Goal: Task Accomplishment & Management: Manage account settings

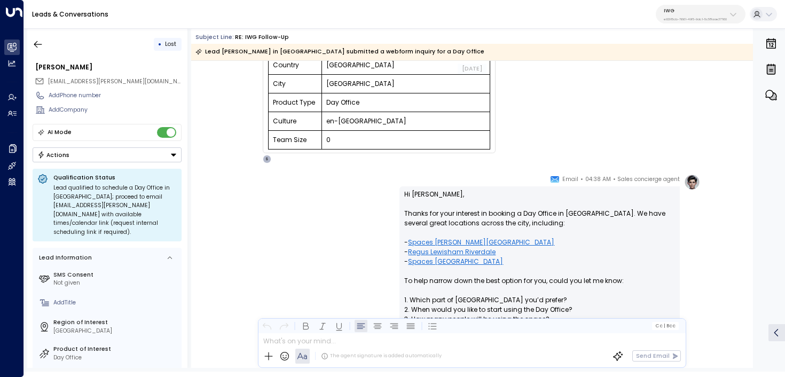
scroll to position [274, 0]
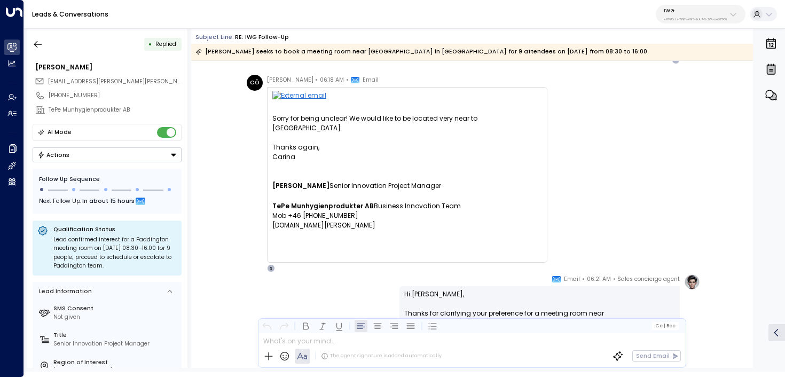
scroll to position [931, 0]
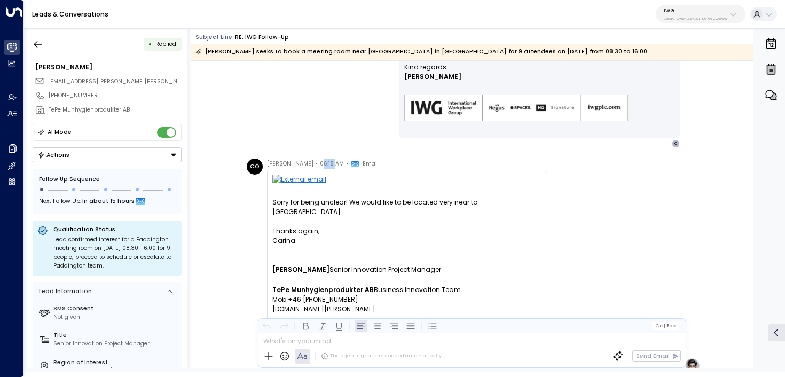
drag, startPoint x: 331, startPoint y: 164, endPoint x: 317, endPoint y: 163, distance: 13.4
click at [320, 163] on span "06:18 AM" at bounding box center [332, 164] width 24 height 11
copy span "6:18"
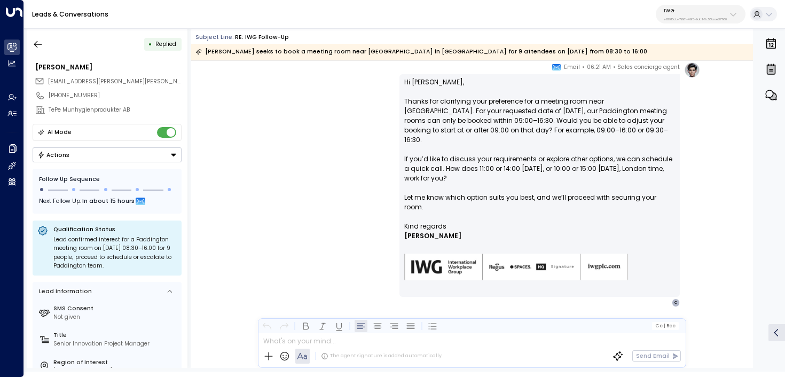
scroll to position [1227, 0]
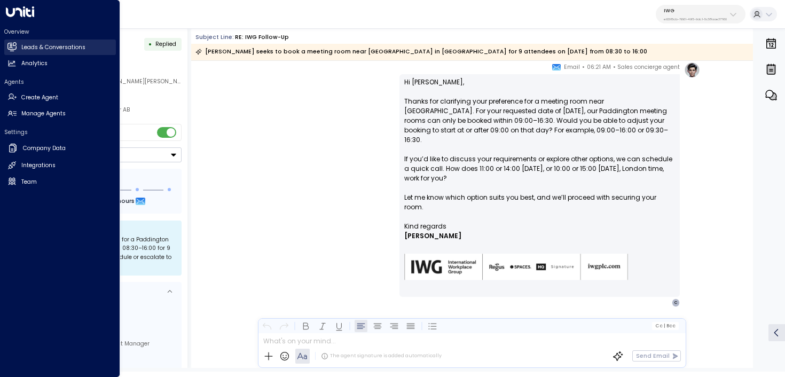
click at [17, 43] on link "Leads & Conversations Leads & Conversations" at bounding box center [60, 47] width 112 height 15
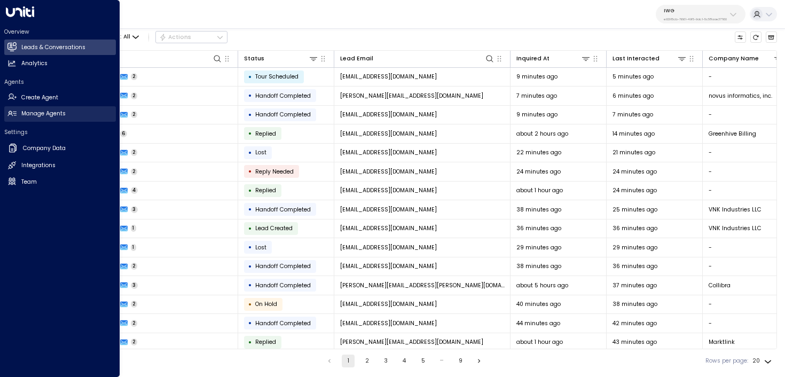
click at [53, 114] on h2 "Manage Agents" at bounding box center [43, 114] width 44 height 9
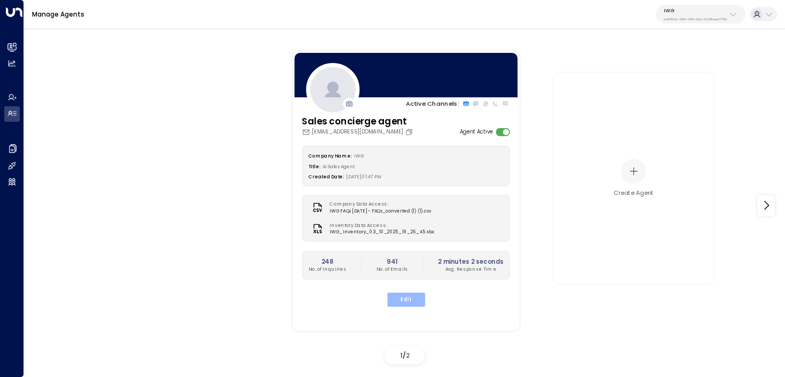
click at [405, 302] on button "Edit" at bounding box center [406, 300] width 38 height 14
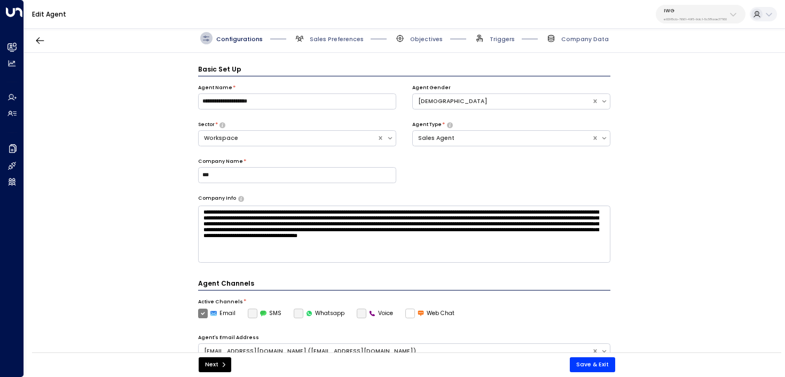
scroll to position [12, 0]
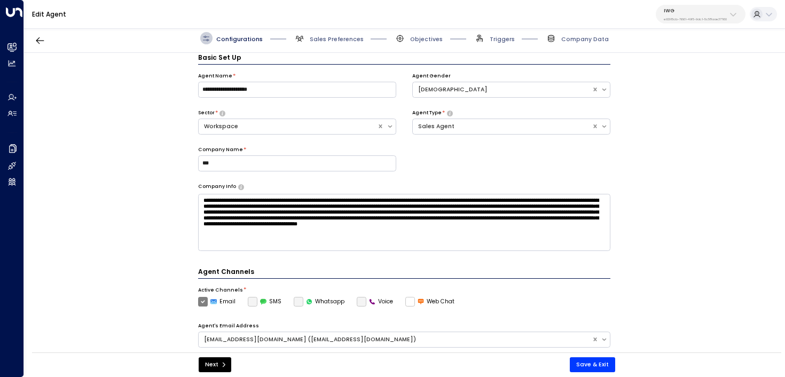
click at [499, 34] on span "Triggers" at bounding box center [494, 38] width 41 height 12
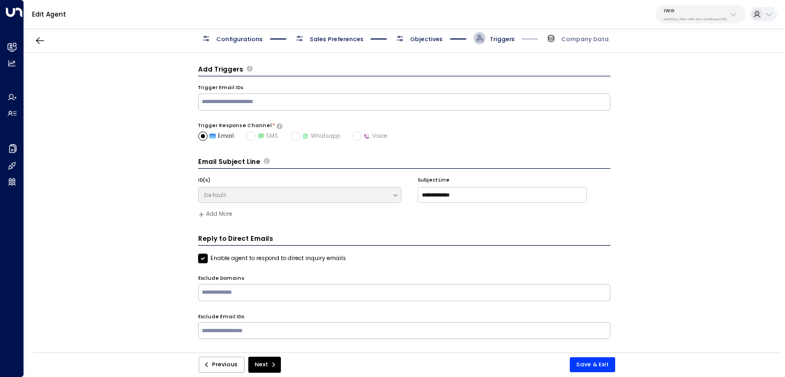
click at [439, 34] on span "Objectives" at bounding box center [418, 38] width 49 height 12
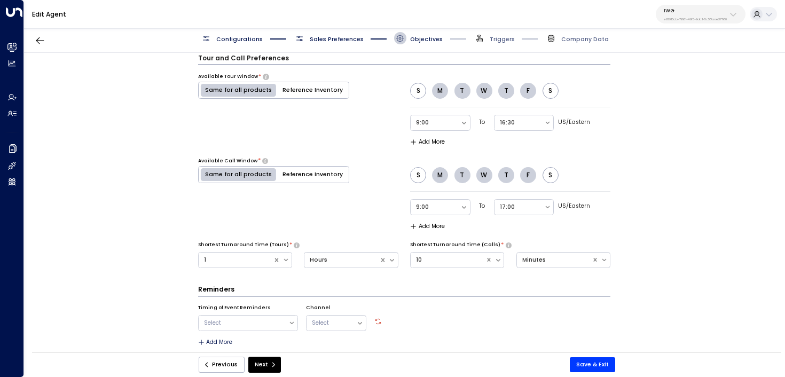
scroll to position [557, 0]
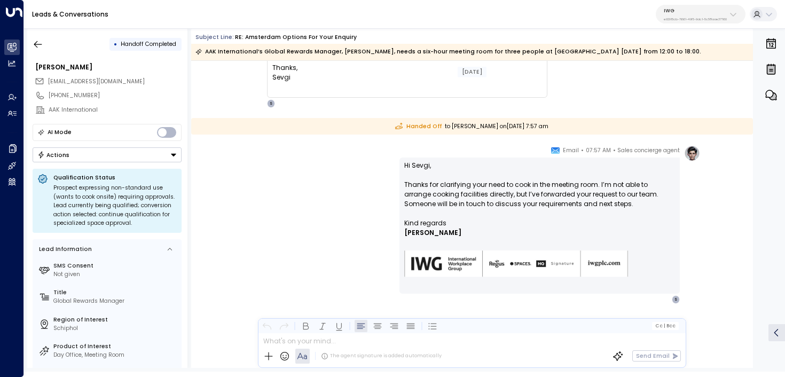
scroll to position [1128, 0]
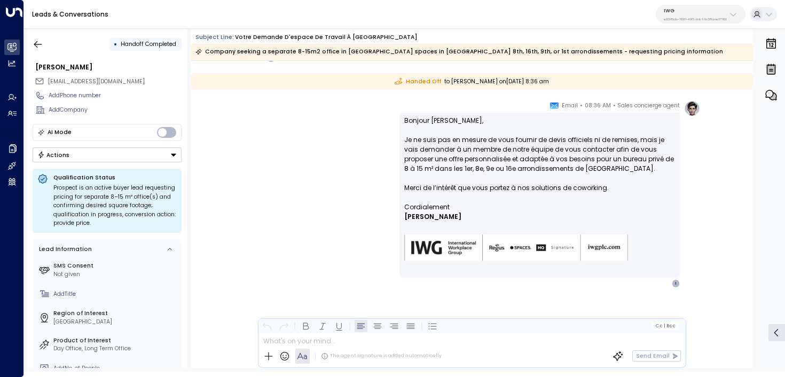
scroll to position [236, 0]
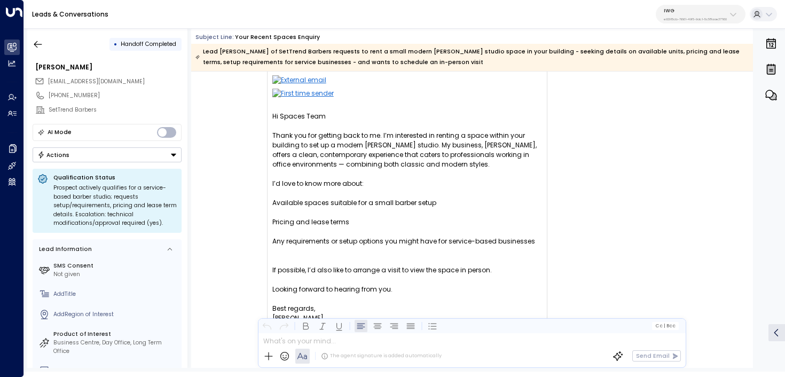
scroll to position [41, 0]
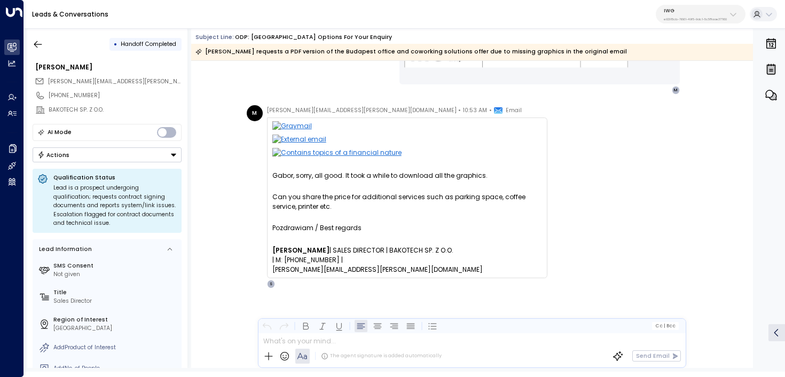
scroll to position [397, 0]
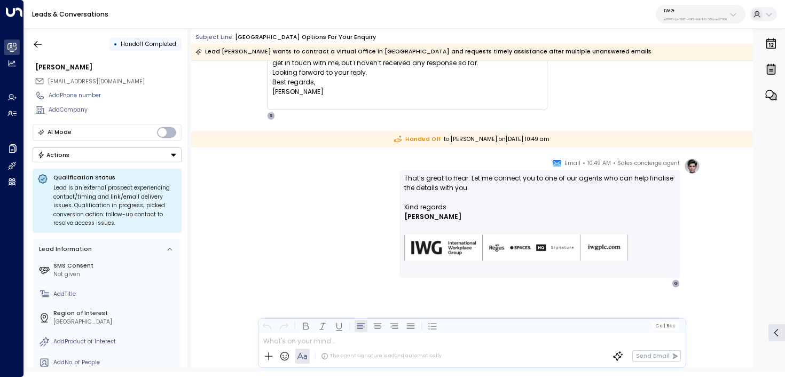
scroll to position [114, 0]
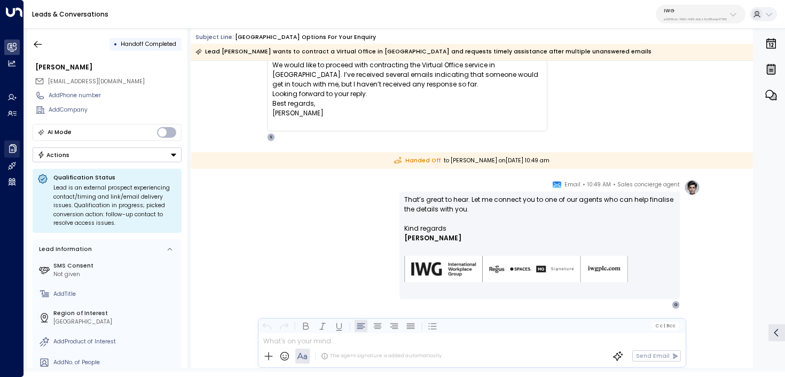
click at [15, 151] on icon at bounding box center [12, 148] width 11 height 11
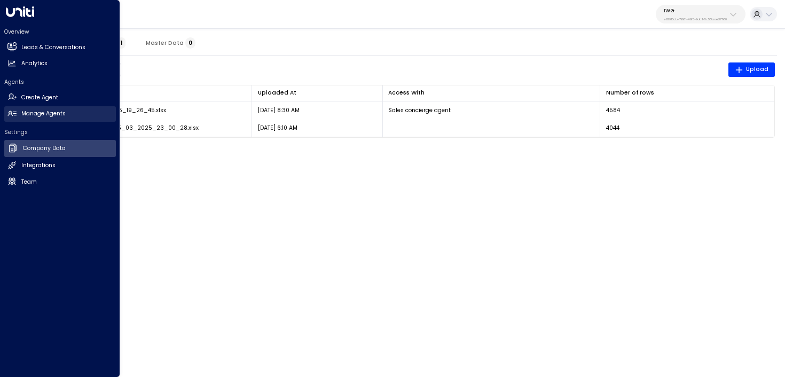
click at [15, 111] on icon at bounding box center [11, 113] width 9 height 9
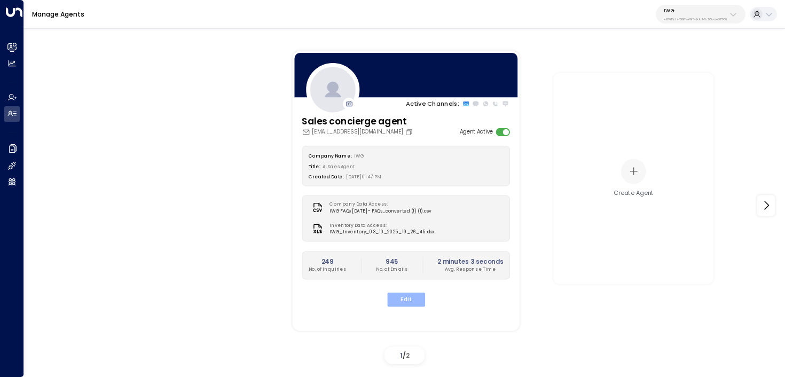
click at [414, 294] on button "Edit" at bounding box center [406, 300] width 38 height 14
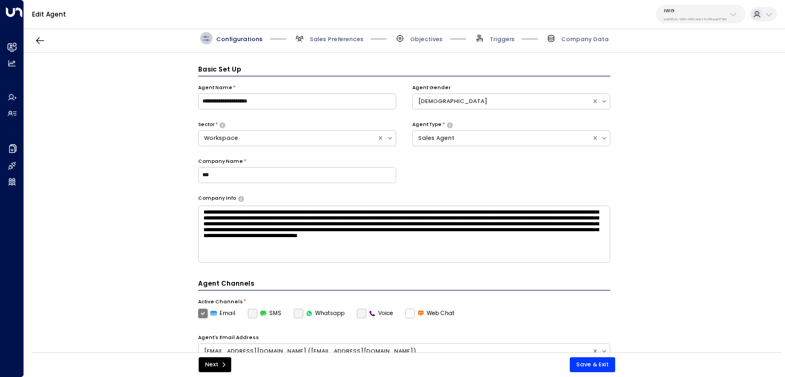
scroll to position [12, 0]
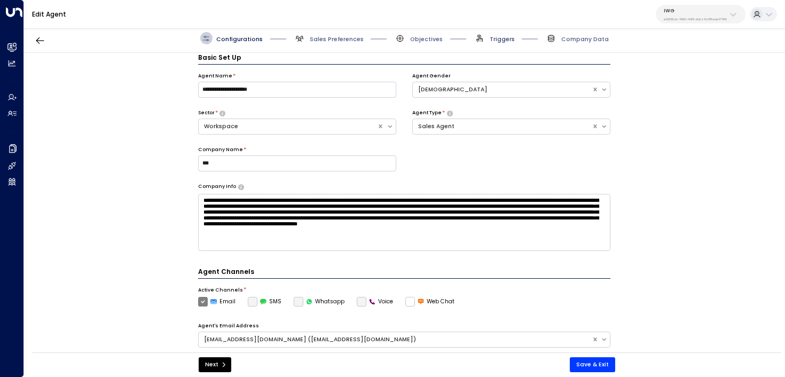
click at [511, 36] on span "Triggers" at bounding box center [502, 39] width 25 height 8
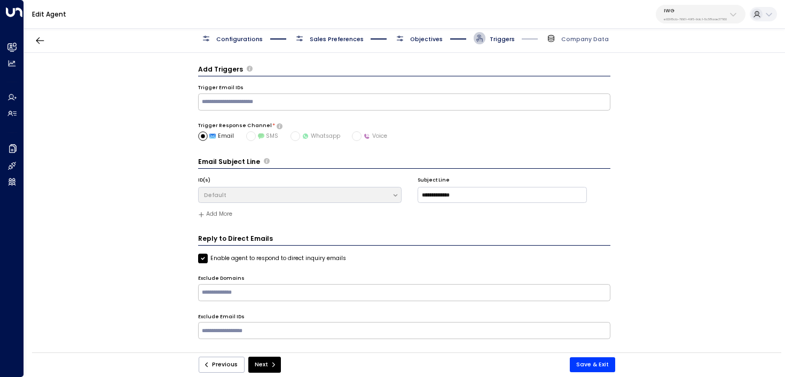
click at [431, 42] on span "Objectives" at bounding box center [426, 39] width 33 height 8
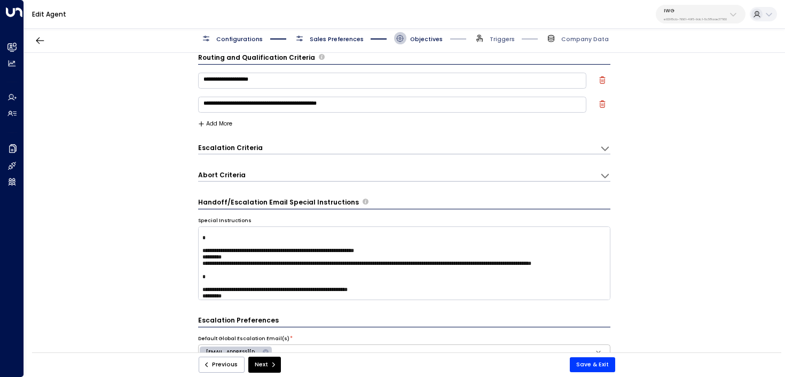
scroll to position [345, 0]
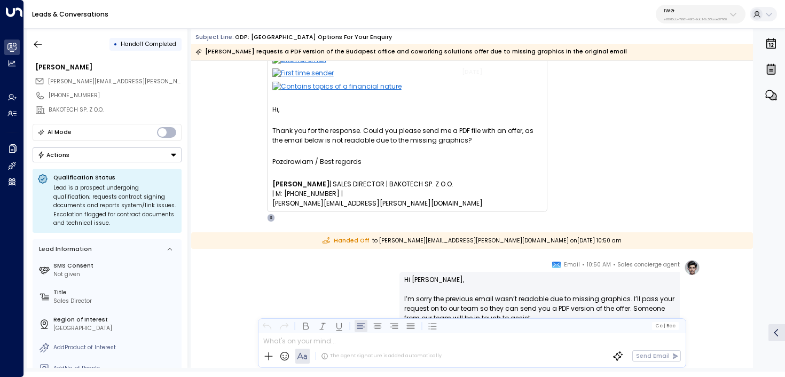
scroll to position [70, 0]
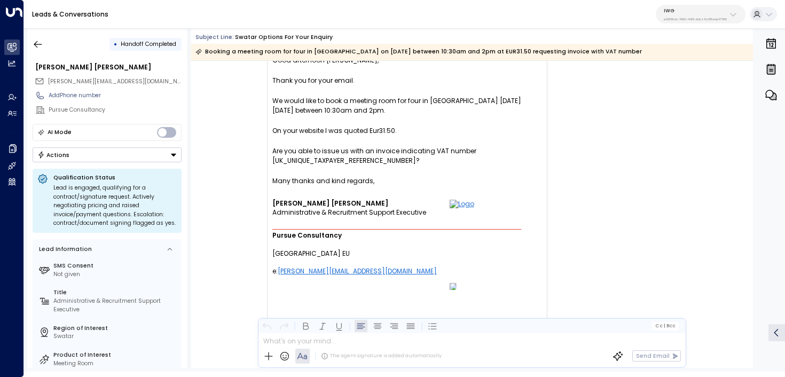
scroll to position [113, 0]
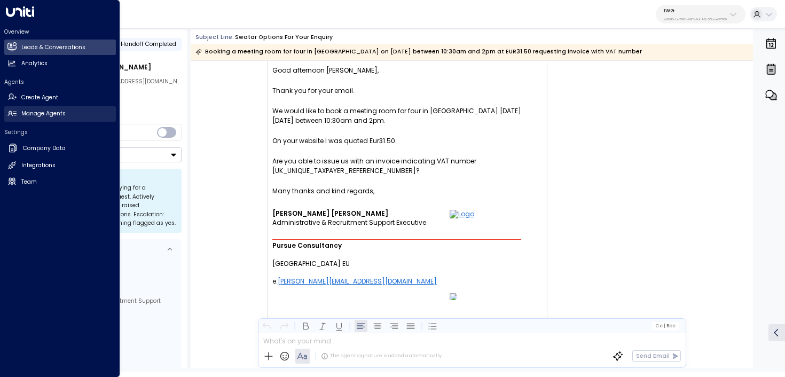
click at [19, 115] on link "Manage Agents Manage Agents" at bounding box center [60, 113] width 112 height 15
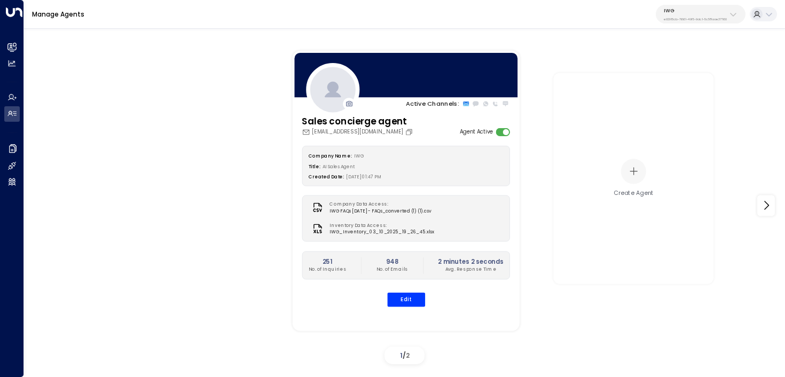
click at [409, 291] on div "Company Name: IWG Title: AI Sales Agent Created Date: 09/29/2025, 01:47 PM Comp…" at bounding box center [406, 225] width 208 height 161
click at [406, 297] on button "Edit" at bounding box center [406, 300] width 38 height 14
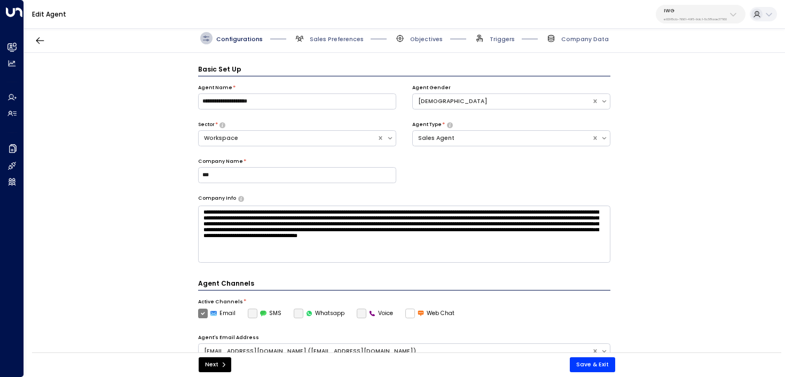
scroll to position [12, 0]
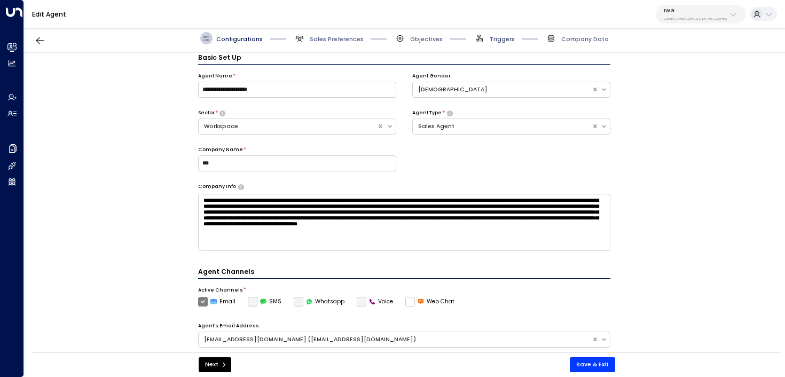
click at [501, 40] on span "Triggers" at bounding box center [502, 39] width 25 height 8
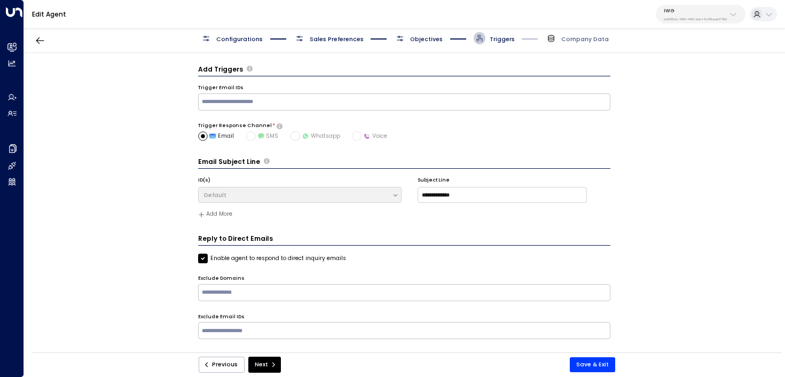
click at [413, 40] on span "Objectives" at bounding box center [426, 39] width 33 height 8
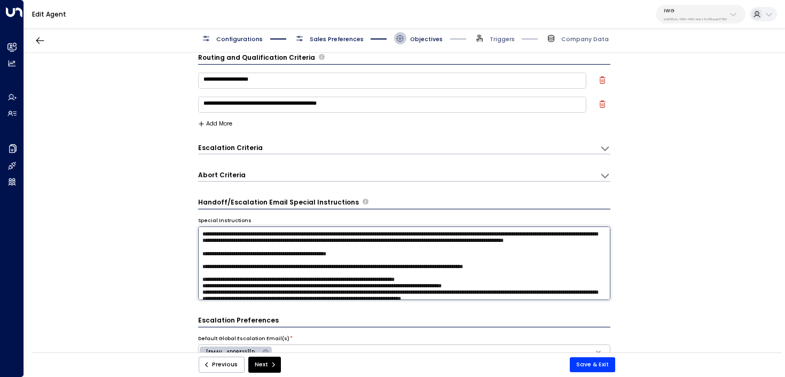
click at [566, 276] on textarea at bounding box center [404, 264] width 413 height 74
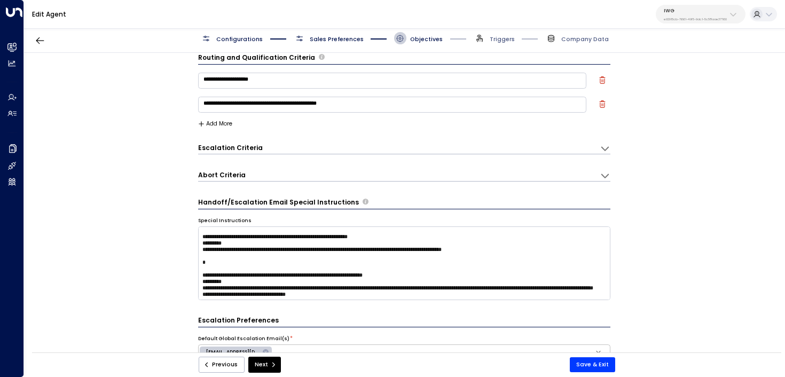
scroll to position [145, 0]
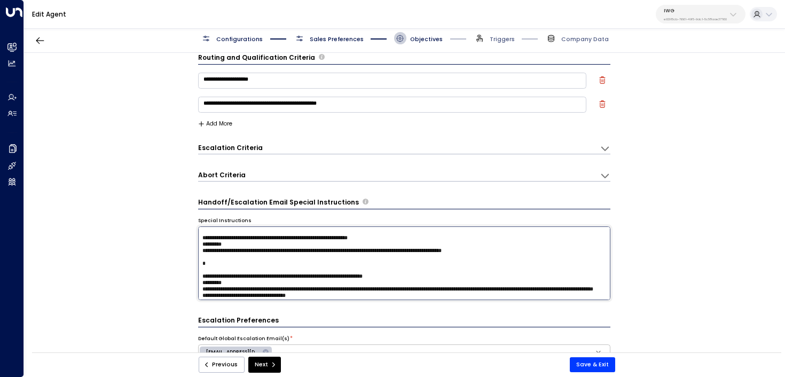
click at [356, 278] on textarea at bounding box center [404, 264] width 413 height 74
click at [340, 271] on textarea at bounding box center [404, 264] width 413 height 74
click at [341, 270] on textarea at bounding box center [404, 264] width 413 height 74
type textarea "**********"
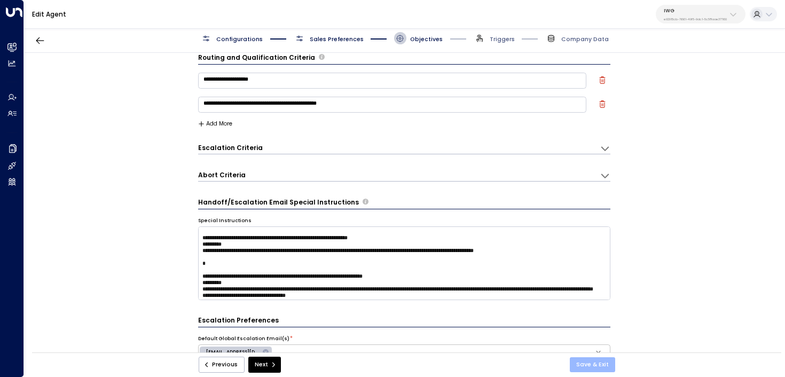
click at [604, 362] on button "Save & Exit" at bounding box center [592, 364] width 45 height 15
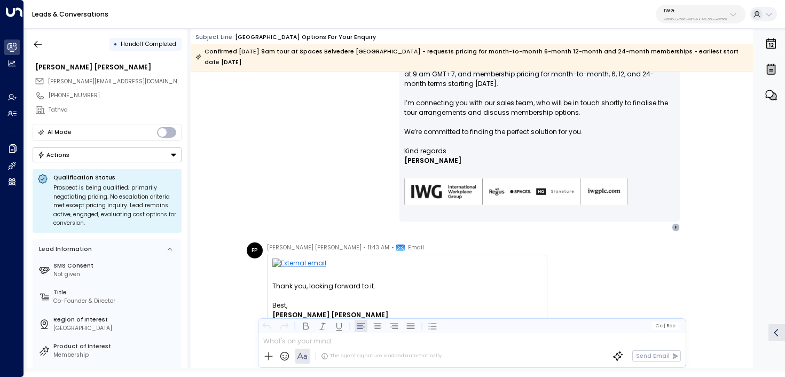
scroll to position [1191, 0]
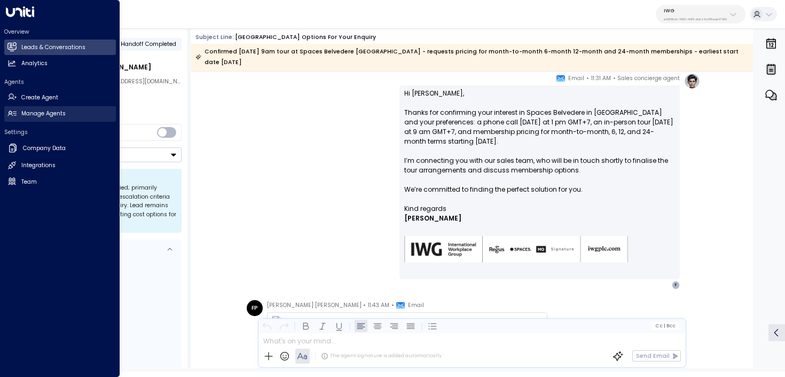
click at [10, 112] on icon at bounding box center [10, 112] width 3 height 3
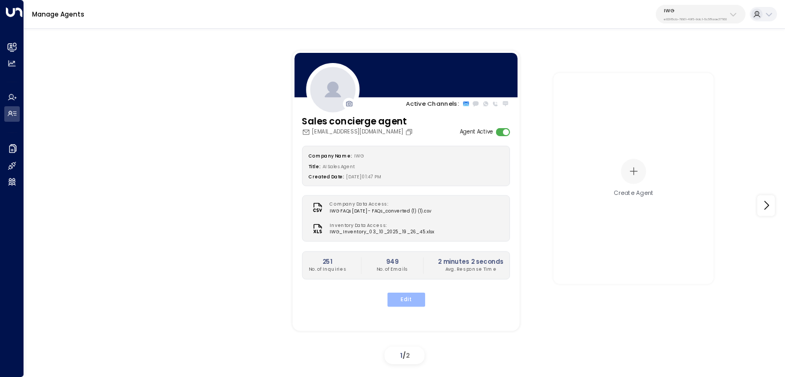
click at [417, 303] on button "Edit" at bounding box center [406, 300] width 38 height 14
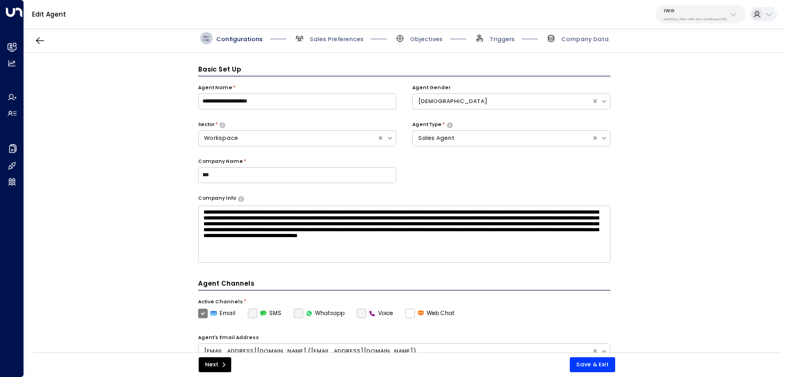
scroll to position [12, 0]
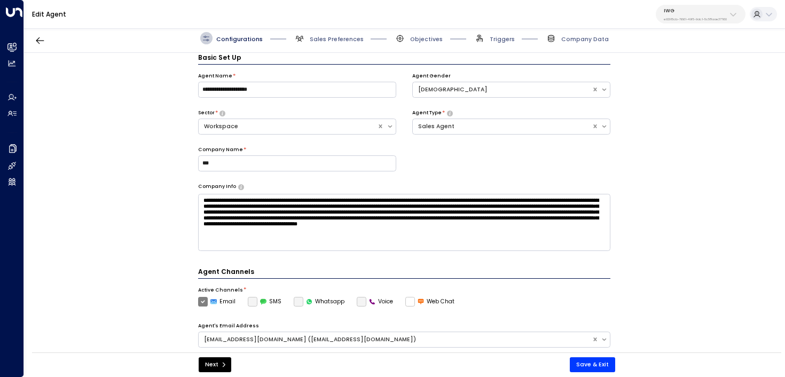
click at [340, 32] on span "Sales Preferences" at bounding box center [329, 38] width 70 height 12
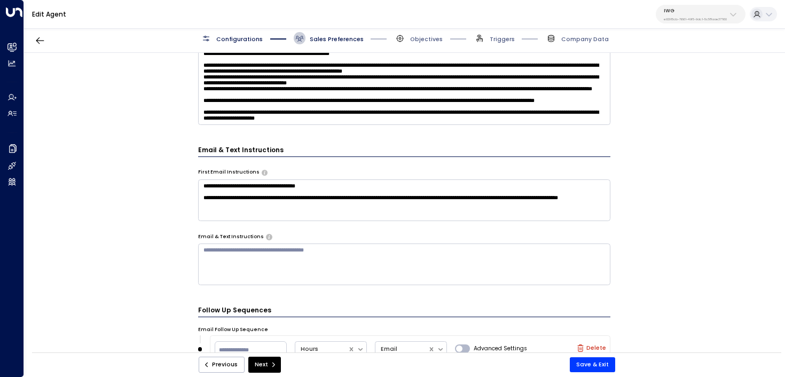
scroll to position [411, 0]
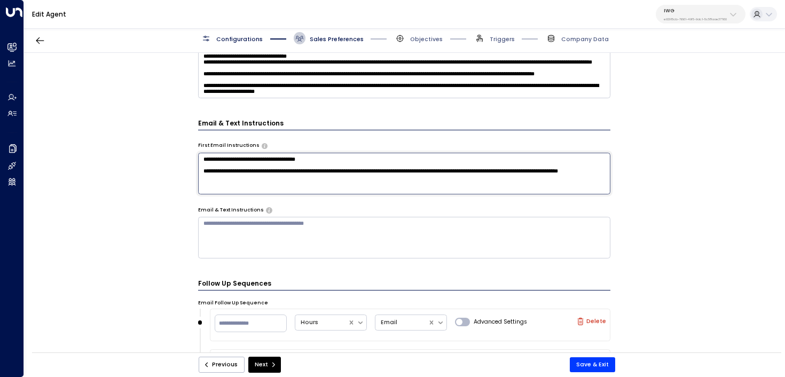
click at [270, 192] on textarea "**********" at bounding box center [404, 174] width 413 height 42
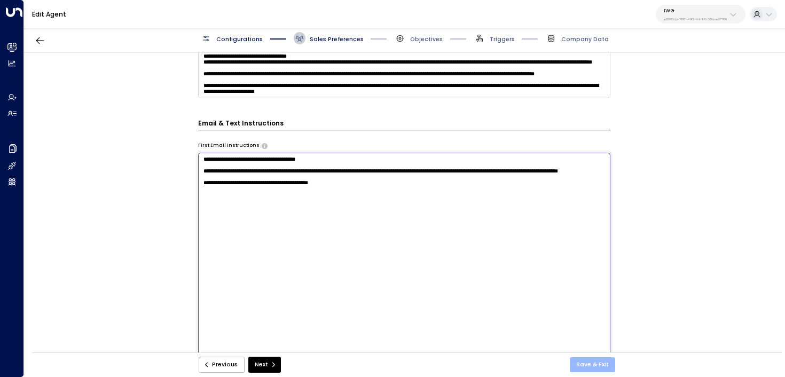
type textarea "**********"
click at [608, 368] on button "Save & Exit" at bounding box center [592, 364] width 45 height 15
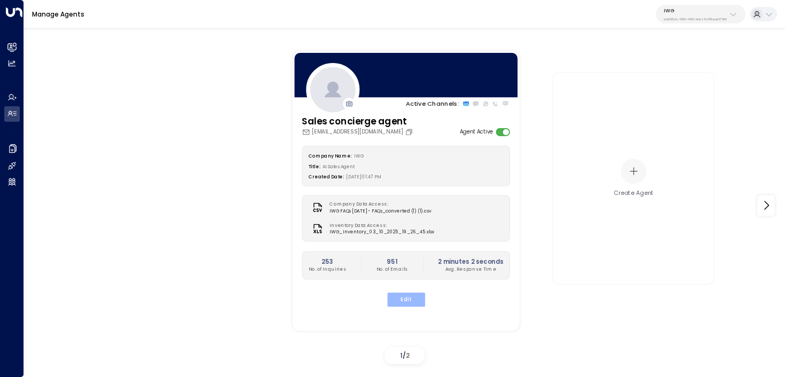
click at [416, 306] on button "Edit" at bounding box center [406, 300] width 38 height 14
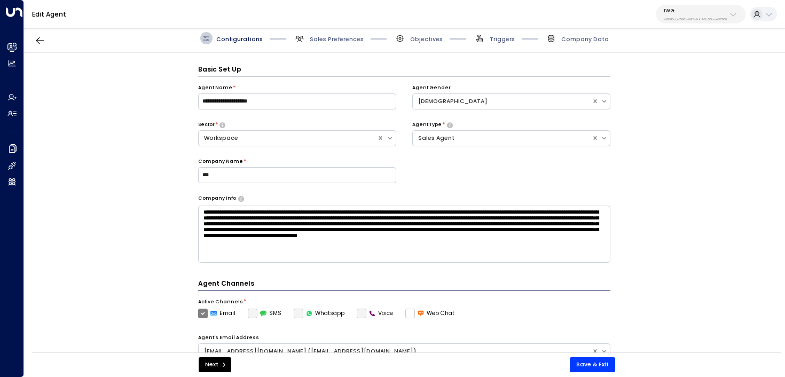
scroll to position [12, 0]
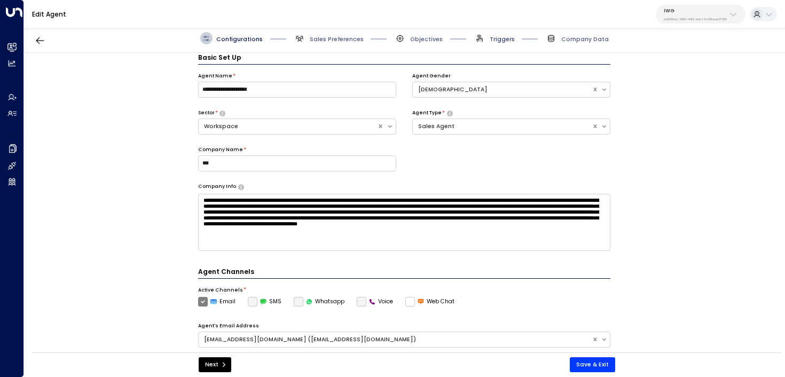
click at [492, 37] on span "Triggers" at bounding box center [502, 39] width 25 height 8
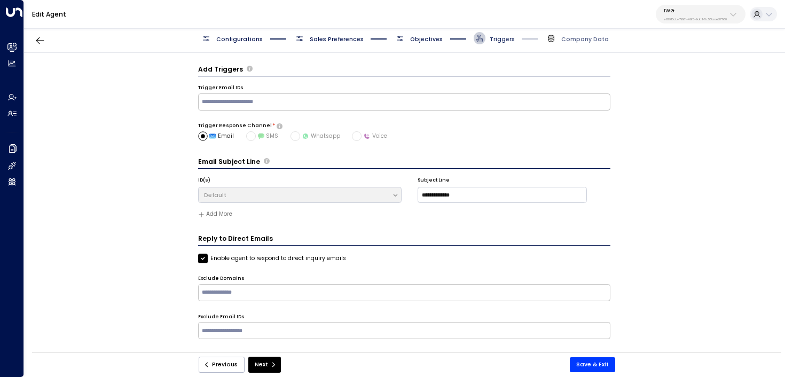
scroll to position [0, 0]
click at [428, 41] on span "Objectives" at bounding box center [426, 39] width 33 height 8
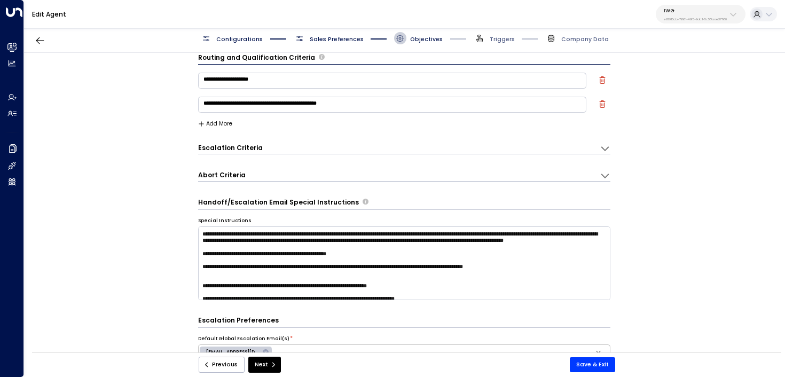
scroll to position [201, 0]
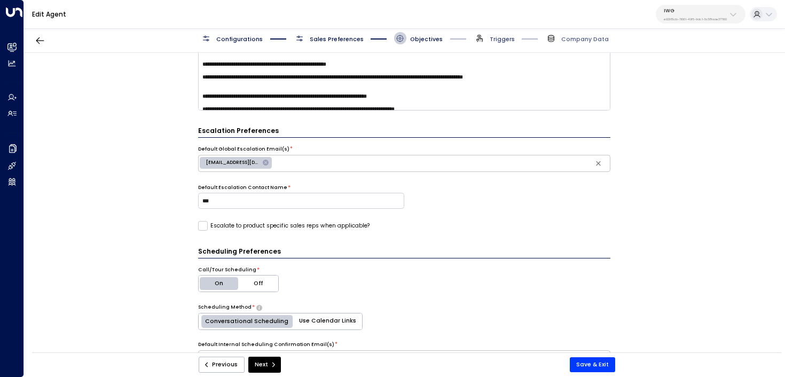
click at [500, 40] on span "Triggers" at bounding box center [502, 39] width 25 height 8
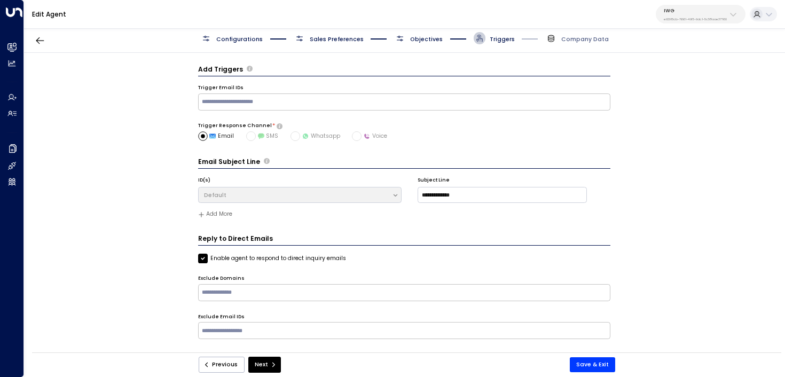
click at [428, 43] on span "Objectives" at bounding box center [418, 38] width 49 height 12
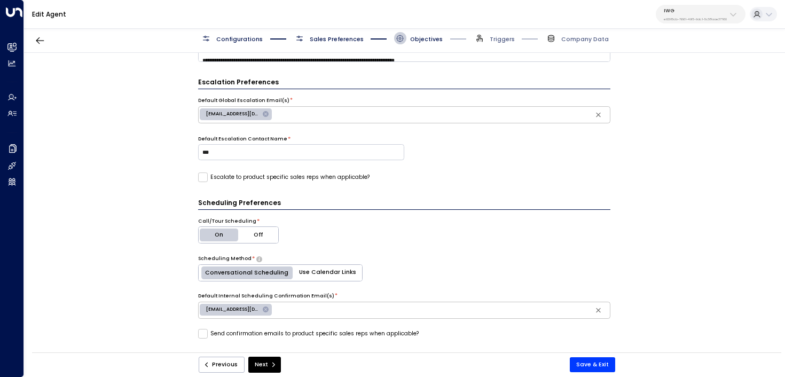
scroll to position [69, 0]
